Goal: Task Accomplishment & Management: Manage account settings

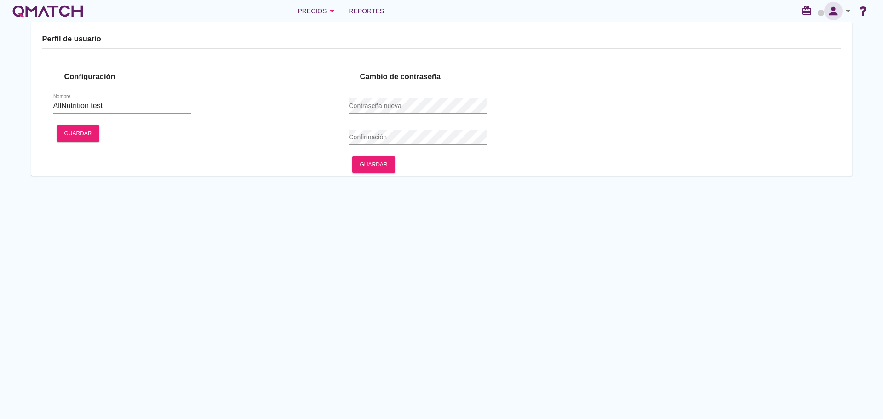
click at [840, 9] on icon "person" at bounding box center [833, 11] width 18 height 13
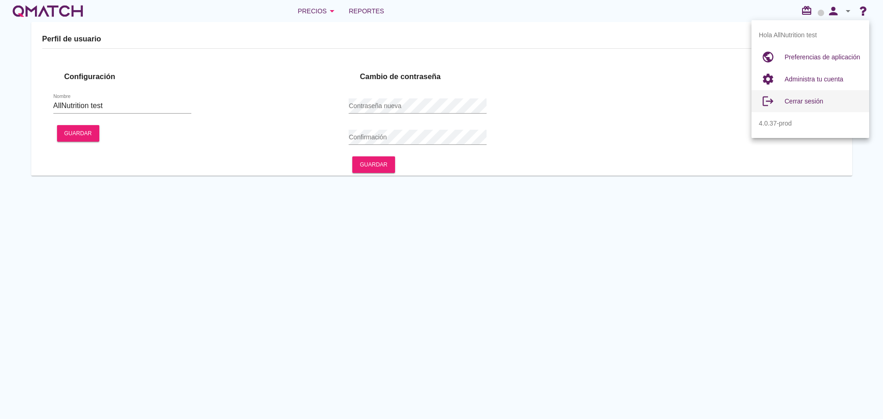
click at [816, 97] on span "Cerrar sesión" at bounding box center [804, 100] width 39 height 7
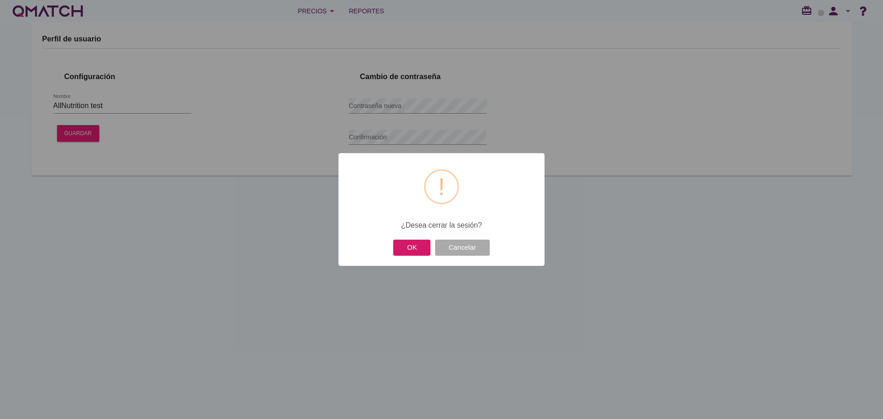
click at [400, 247] on button "OK" at bounding box center [411, 248] width 37 height 16
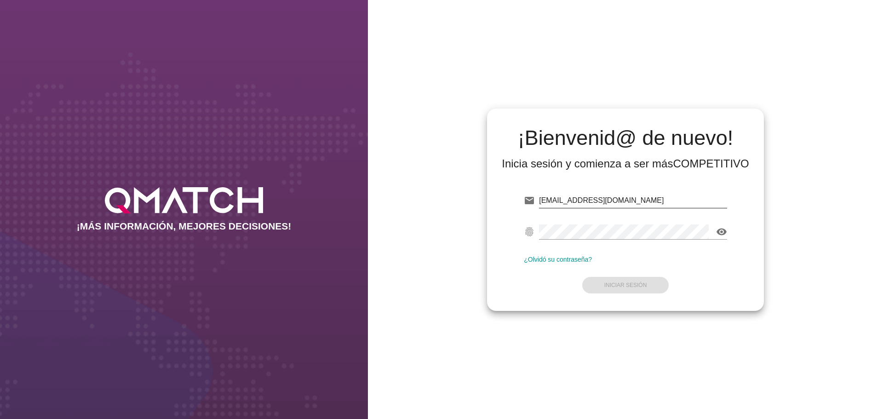
click at [622, 203] on input "[EMAIL_ADDRESS][DOMAIN_NAME]" at bounding box center [633, 200] width 188 height 15
type input "[EMAIL_ADDRESS][DOMAIN_NAME]"
click at [624, 289] on button "Iniciar Sesión" at bounding box center [625, 285] width 87 height 17
